Goal: Purchase product/service

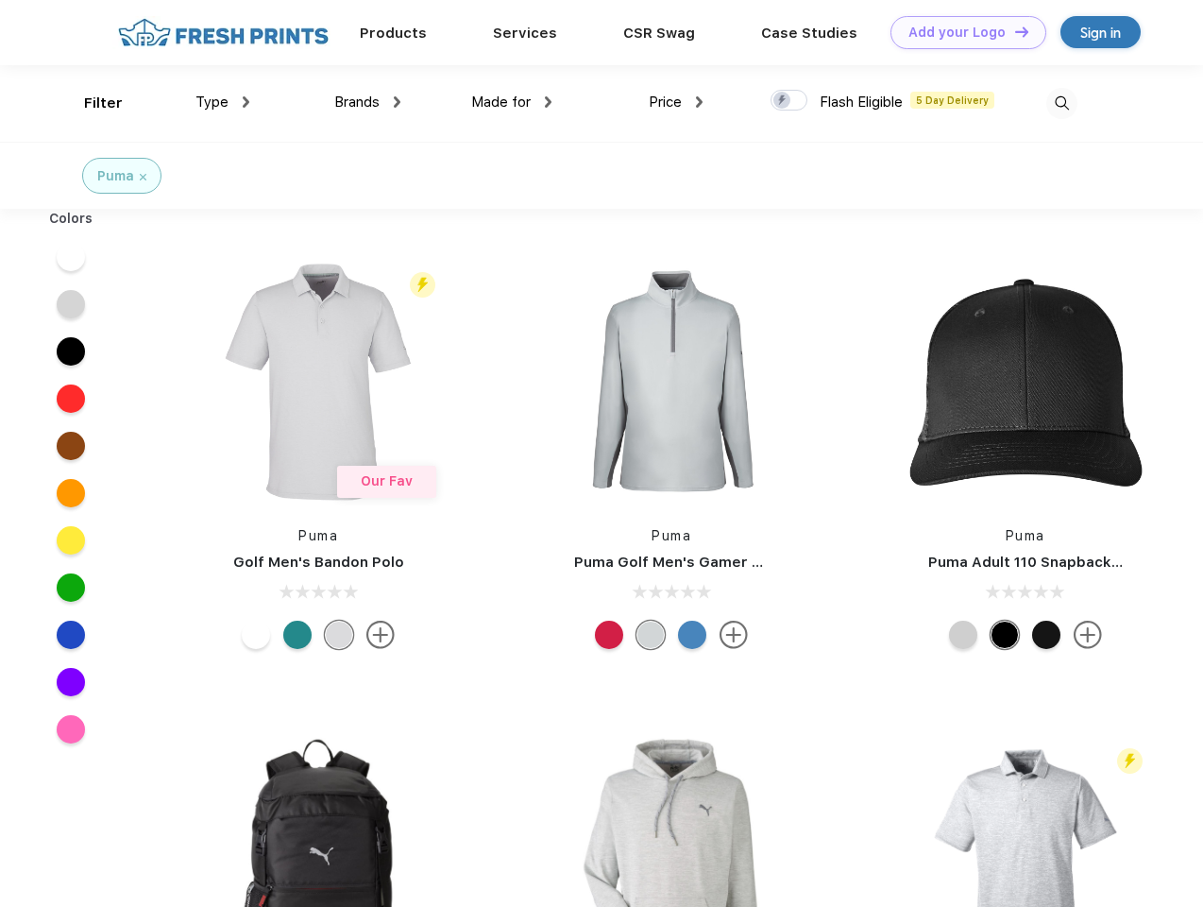
scroll to position [1, 0]
click at [962, 32] on link "Add your Logo Design Tool" at bounding box center [969, 32] width 156 height 33
click at [0, 0] on div "Design Tool" at bounding box center [0, 0] width 0 height 0
click at [1014, 31] on link "Add your Logo Design Tool" at bounding box center [969, 32] width 156 height 33
click at [91, 103] on div "Filter" at bounding box center [103, 104] width 39 height 22
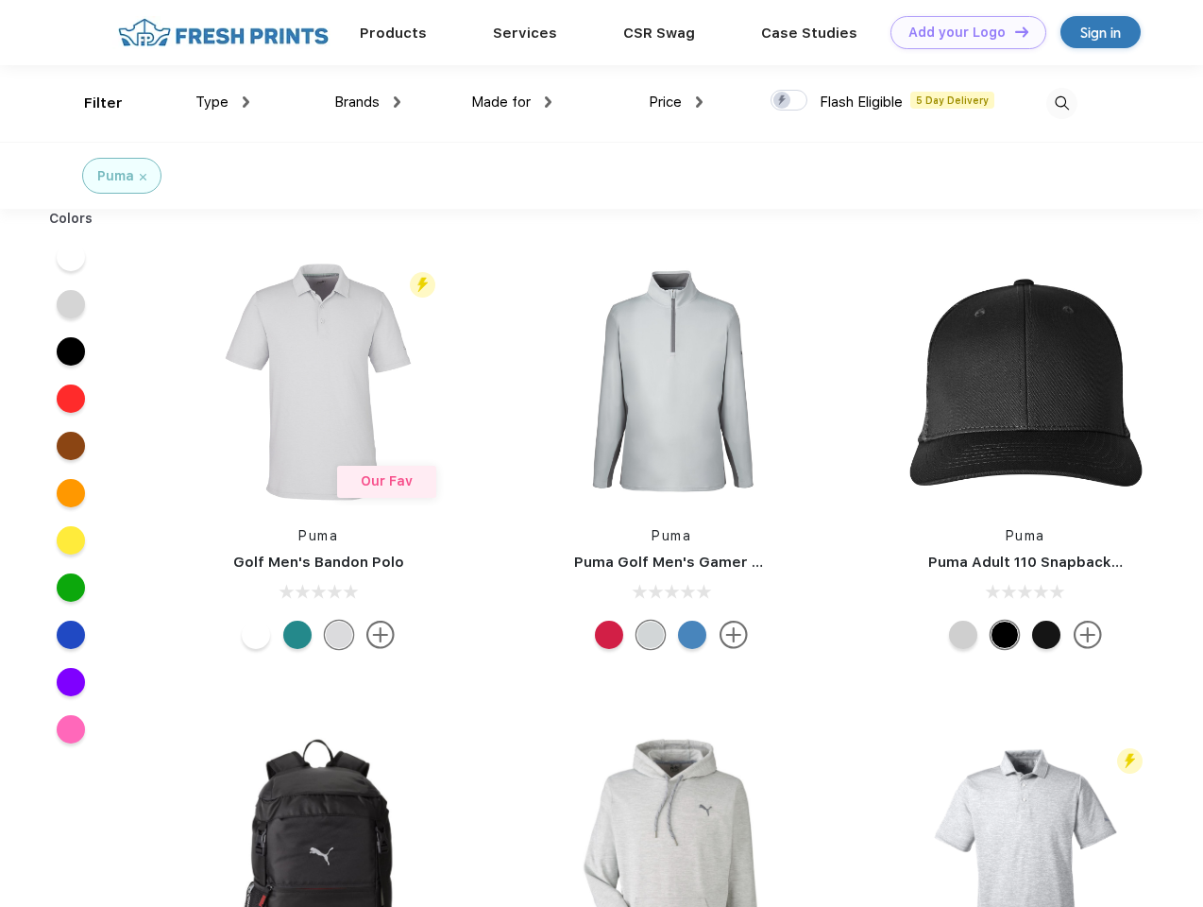
click at [223, 102] on span "Type" at bounding box center [212, 102] width 33 height 17
click at [367, 102] on span "Brands" at bounding box center [356, 102] width 45 height 17
click at [512, 102] on span "Made for" at bounding box center [501, 102] width 60 height 17
click at [676, 102] on span "Price" at bounding box center [665, 102] width 33 height 17
click at [790, 101] on div at bounding box center [789, 100] width 37 height 21
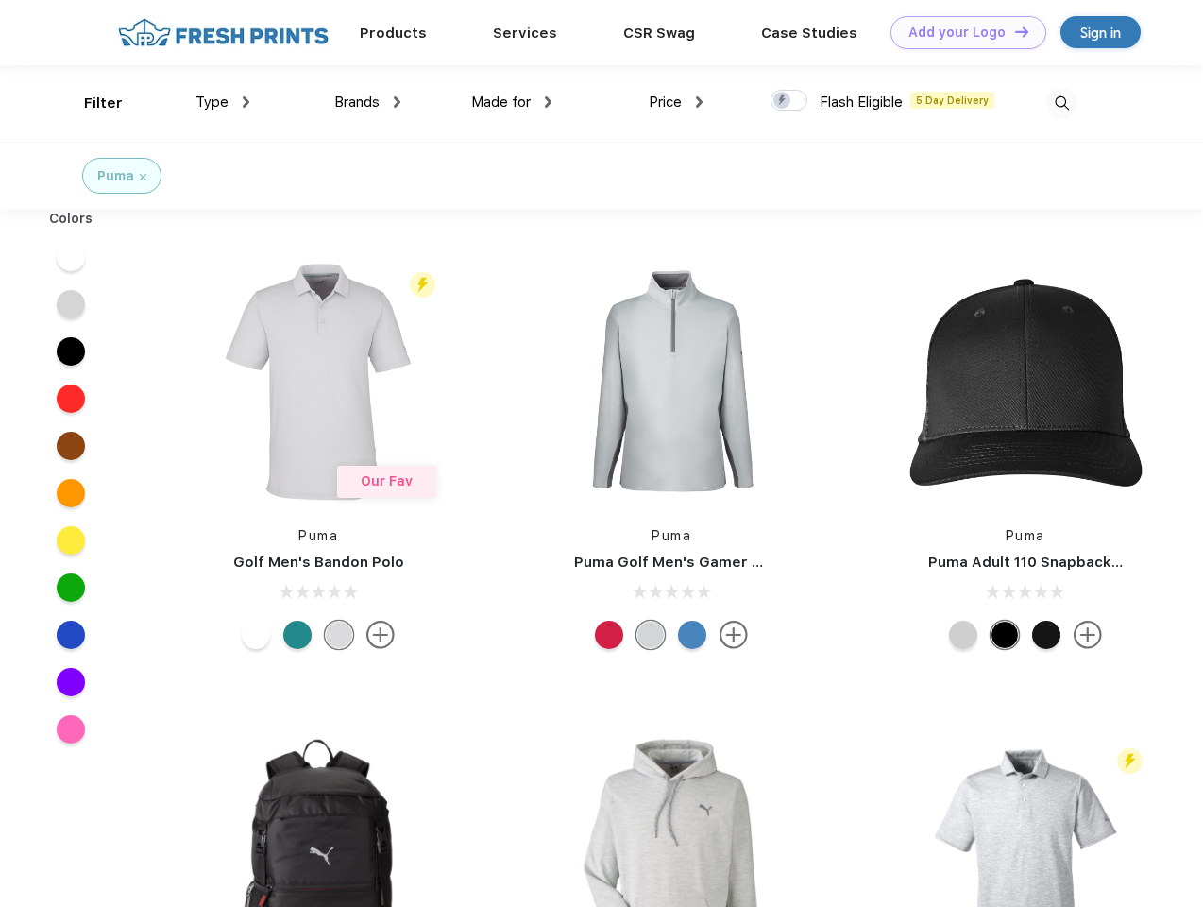
click at [783, 101] on input "checkbox" at bounding box center [777, 95] width 12 height 12
click at [1062, 103] on img at bounding box center [1062, 103] width 31 height 31
